Goal: Transaction & Acquisition: Purchase product/service

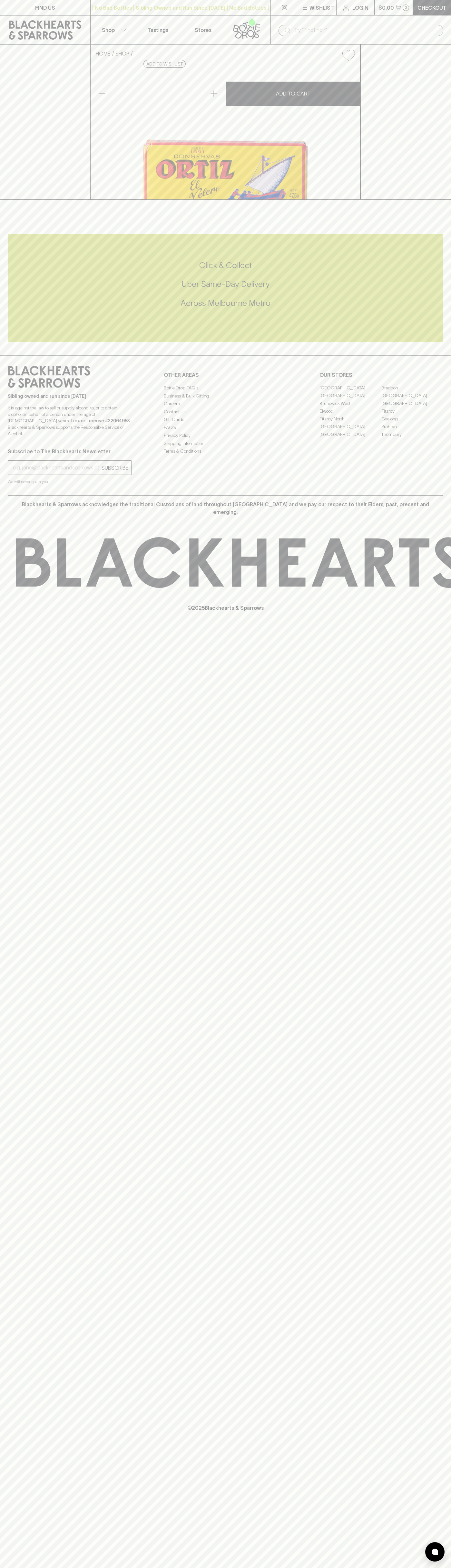
click at [326, 32] on input "text" at bounding box center [366, 30] width 145 height 10
click at [426, 173] on div "HOME SHOP Ortiz Anchovy Fillets in Olive Oil $16.50 Add to wishlist No Further …" at bounding box center [225, 122] width 451 height 155
click at [6, 1568] on html "FIND US | No Bad Bottles | Sibling Owned and Run Since 2006 | No Bad Bottles | …" at bounding box center [225, 784] width 451 height 1568
click at [9, 140] on div "HOME SHOP Ortiz Anchovy Fillets in Olive Oil $16.50 Add to wishlist No Further …" at bounding box center [225, 122] width 451 height 155
